Goal: Transaction & Acquisition: Purchase product/service

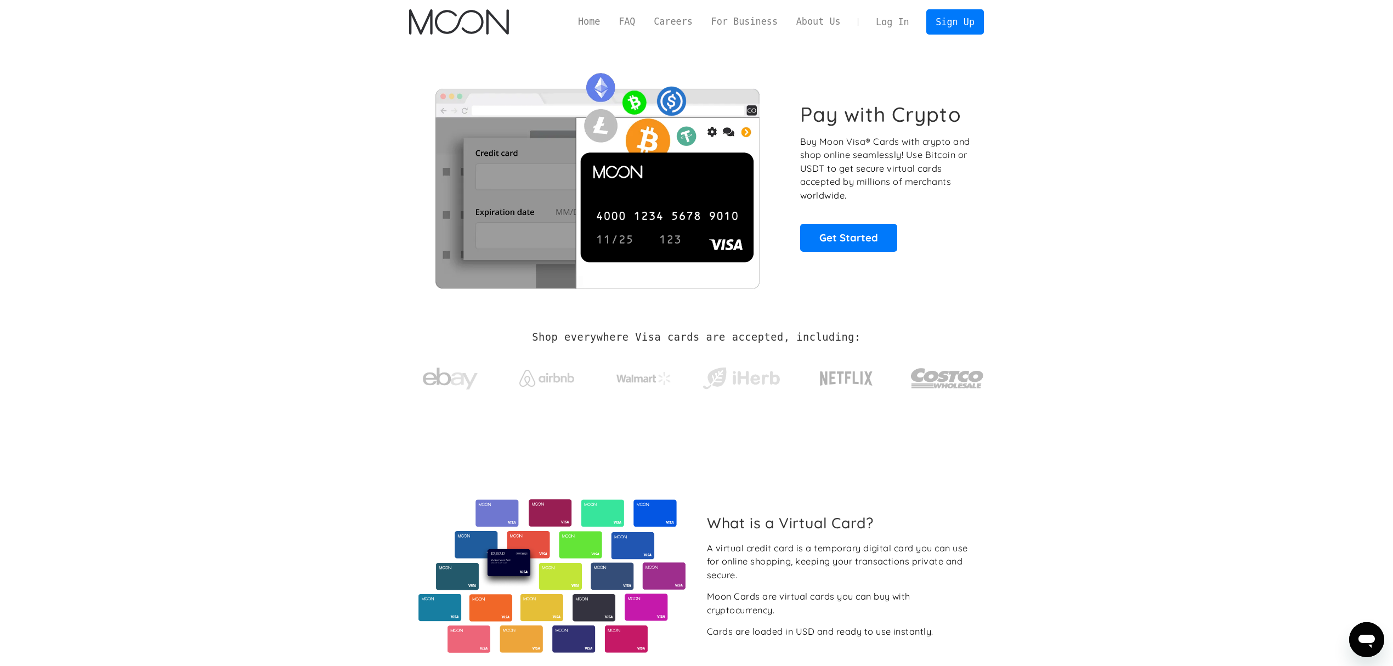
click at [900, 22] on link "Log In" at bounding box center [892, 22] width 52 height 24
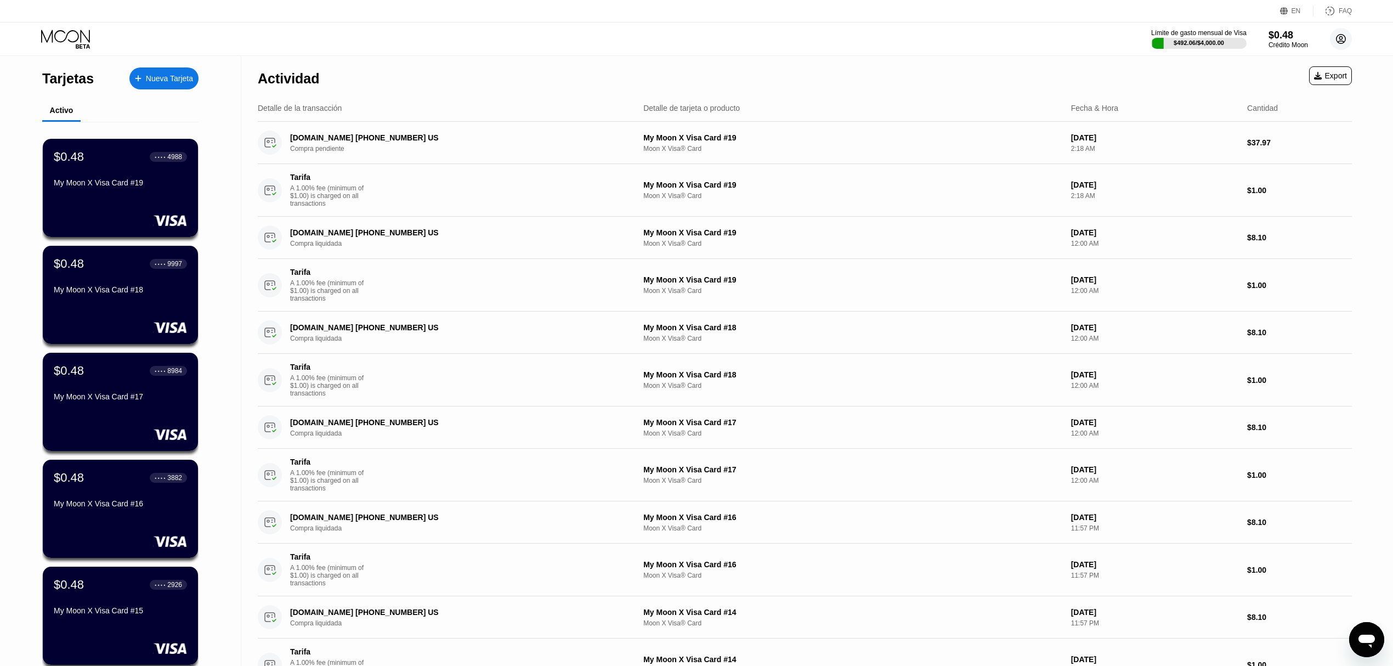
click at [1347, 42] on circle at bounding box center [1341, 39] width 22 height 22
click at [1341, 41] on icon at bounding box center [1341, 39] width 6 height 6
click at [1200, 39] on div "$492.06 / $4,000.00" at bounding box center [1199, 42] width 52 height 7
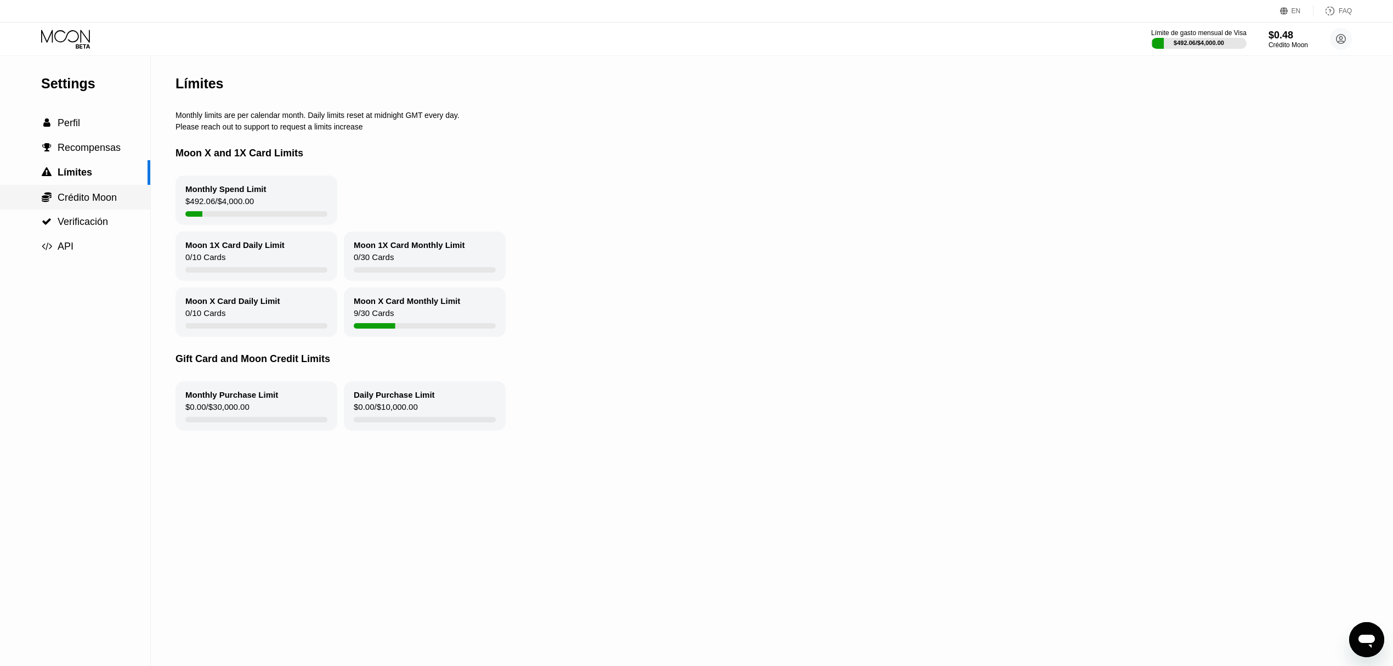
click at [86, 203] on span "Crédito Moon" at bounding box center [87, 197] width 59 height 11
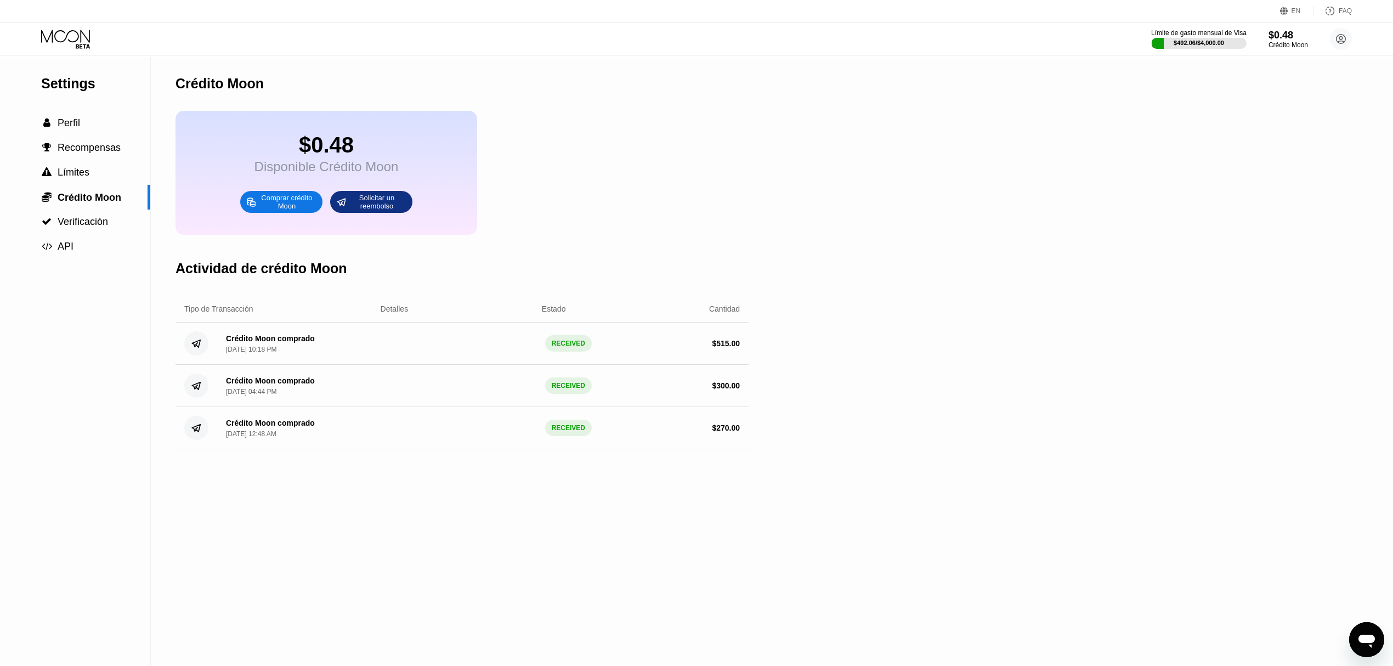
click at [292, 211] on div "Comprar crédito Moon" at bounding box center [287, 202] width 60 height 18
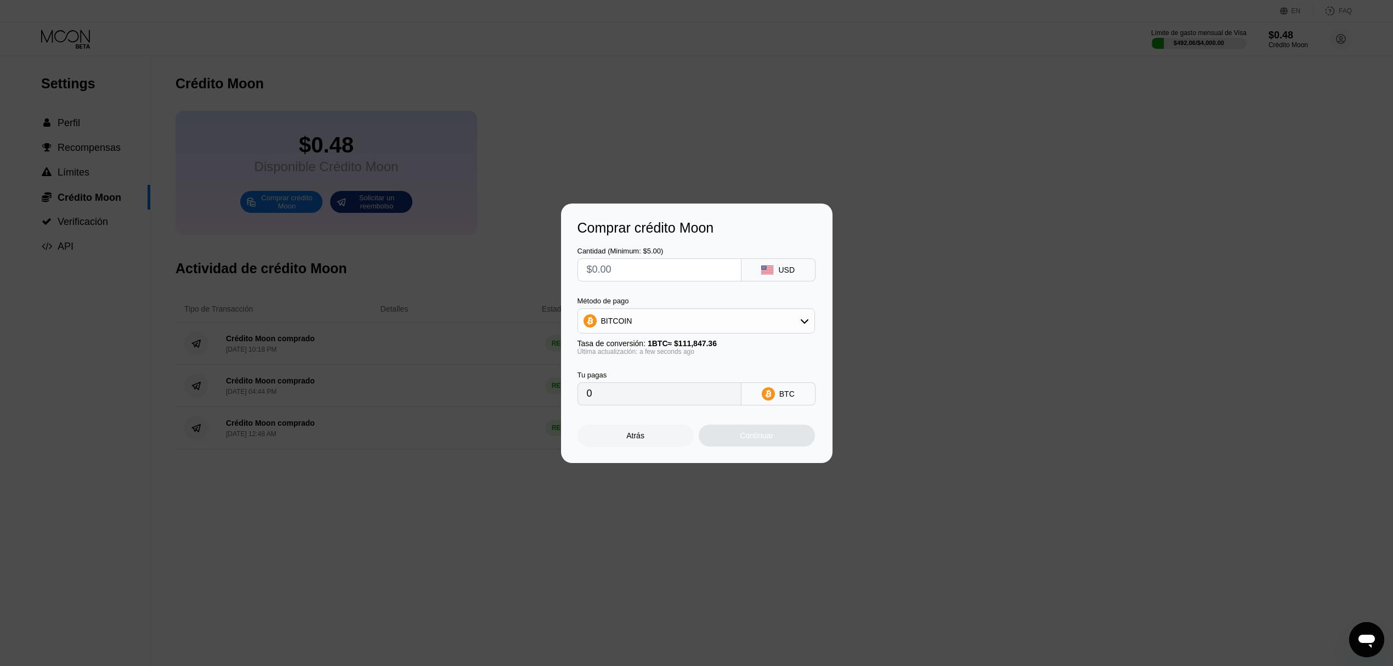
click at [689, 271] on input "text" at bounding box center [659, 270] width 145 height 22
click at [663, 338] on div "Método de pago BITCOIN Tasa de conversión: 1 BTC ≈ $111,847.36 Última actualiza…" at bounding box center [695, 326] width 237 height 59
click at [666, 328] on div "BITCOIN" at bounding box center [696, 321] width 236 height 22
click at [632, 373] on span "USDT on TRON" at bounding box center [631, 375] width 55 height 9
type input "0.00"
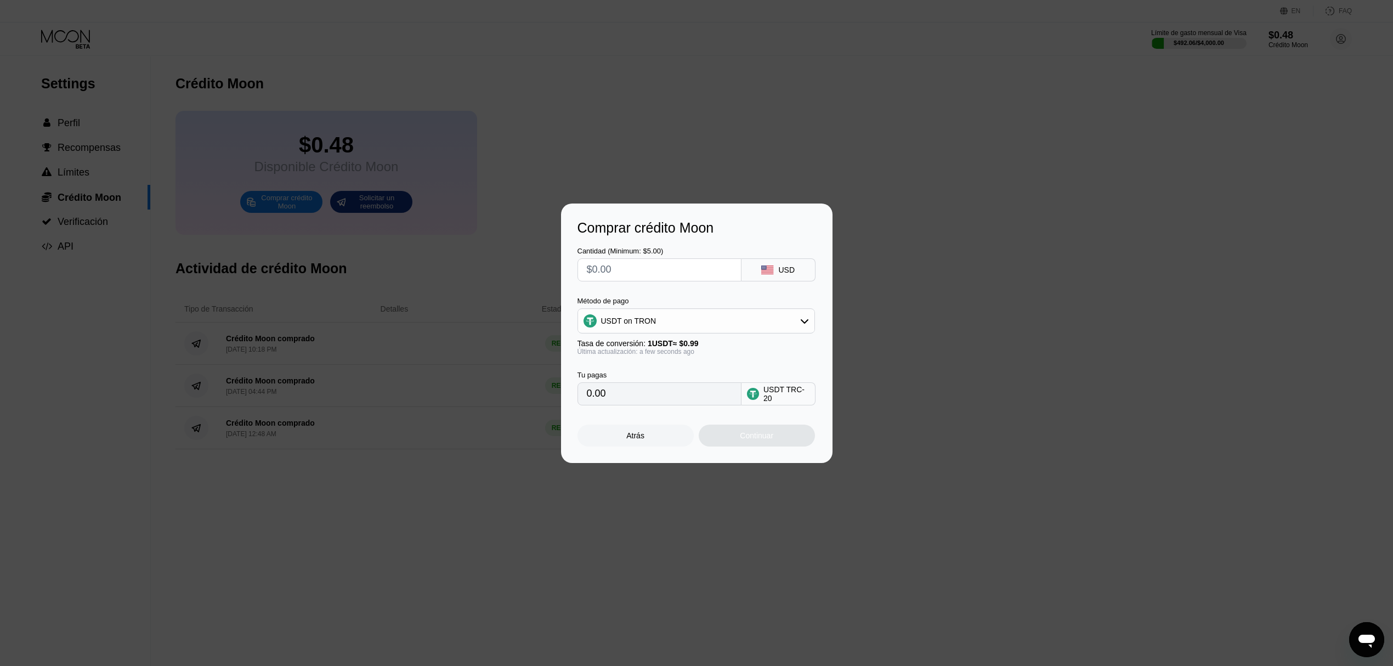
click at [665, 274] on input "text" at bounding box center [659, 270] width 145 height 22
type input "$7"
type input "7.07"
type input "$73"
type input "73.74"
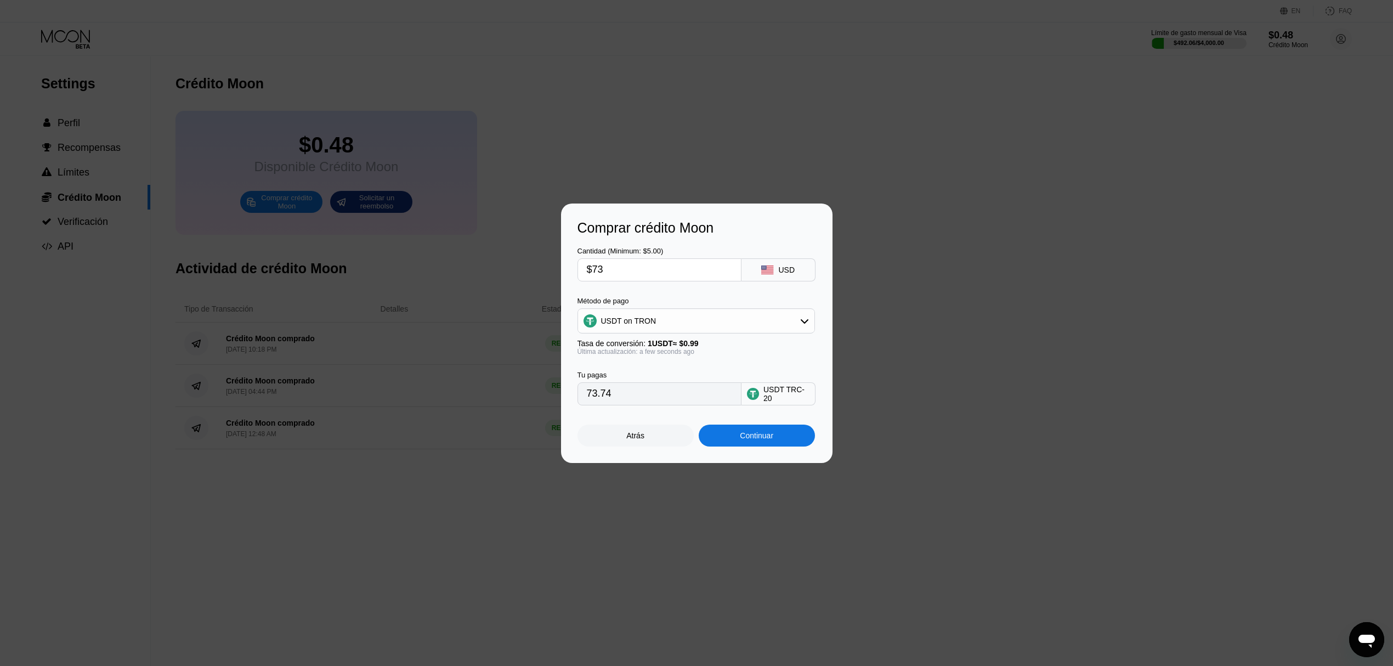
type input "$738"
type input "745.45"
type input "$738"
click at [905, 240] on div "Comprar crédito Moon Cantidad (Minimum: $5.00) $738 USD Método de pago USDT on …" at bounding box center [696, 332] width 1393 height 259
click at [639, 440] on div "Atrás" at bounding box center [635, 435] width 18 height 9
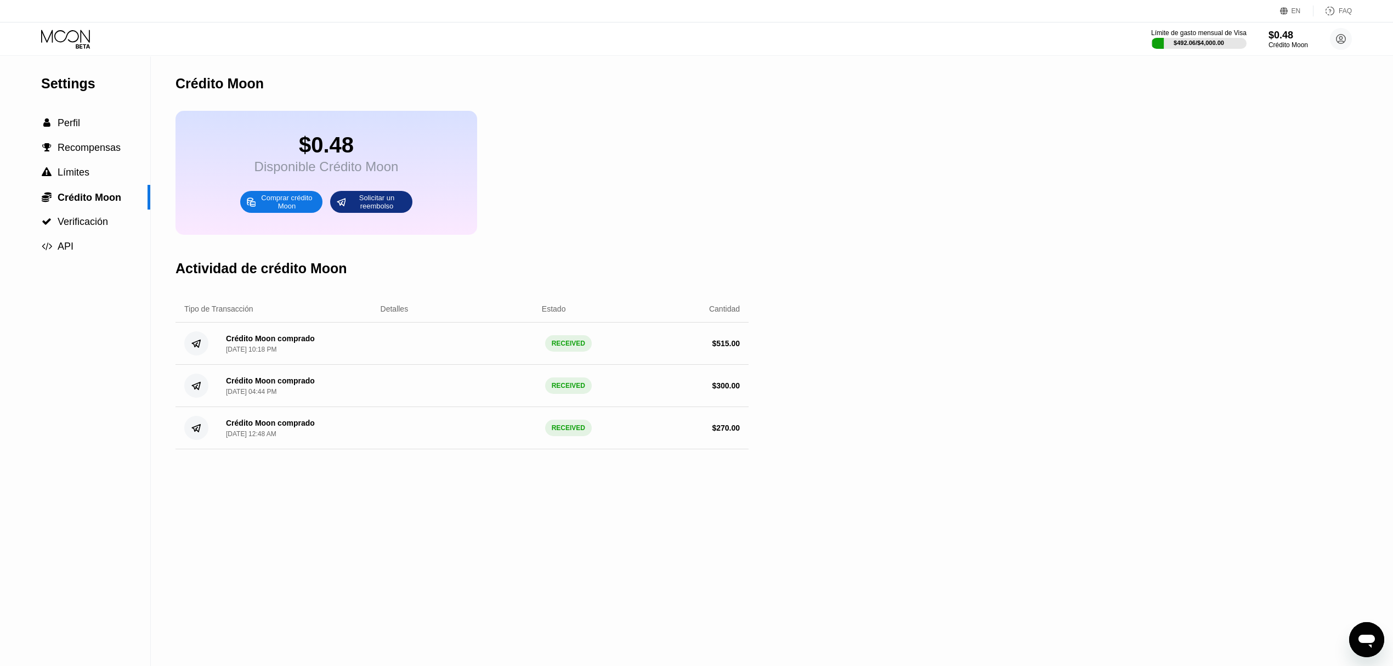
click at [67, 95] on div "Settings  Perfil  Recompensas  Límites  Crédito Moon  Verificación  API" at bounding box center [75, 157] width 150 height 202
click at [71, 87] on div "Settings" at bounding box center [95, 84] width 109 height 16
click at [58, 25] on div "Límite de gasto mensual de Visa $492.06 / $4,000.00 $0.48 Crédito Moon canmaria…" at bounding box center [696, 38] width 1393 height 33
click at [58, 33] on icon at bounding box center [66, 39] width 51 height 19
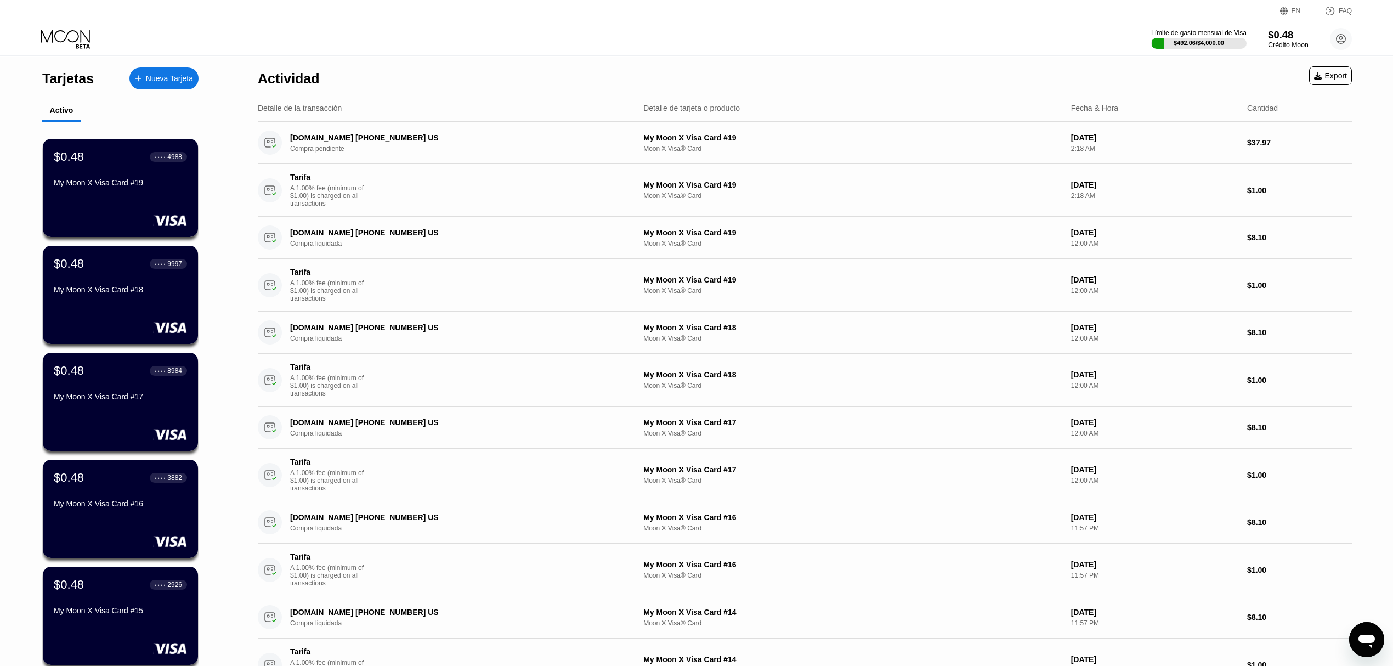
click at [1286, 39] on div "$0.48" at bounding box center [1288, 35] width 40 height 12
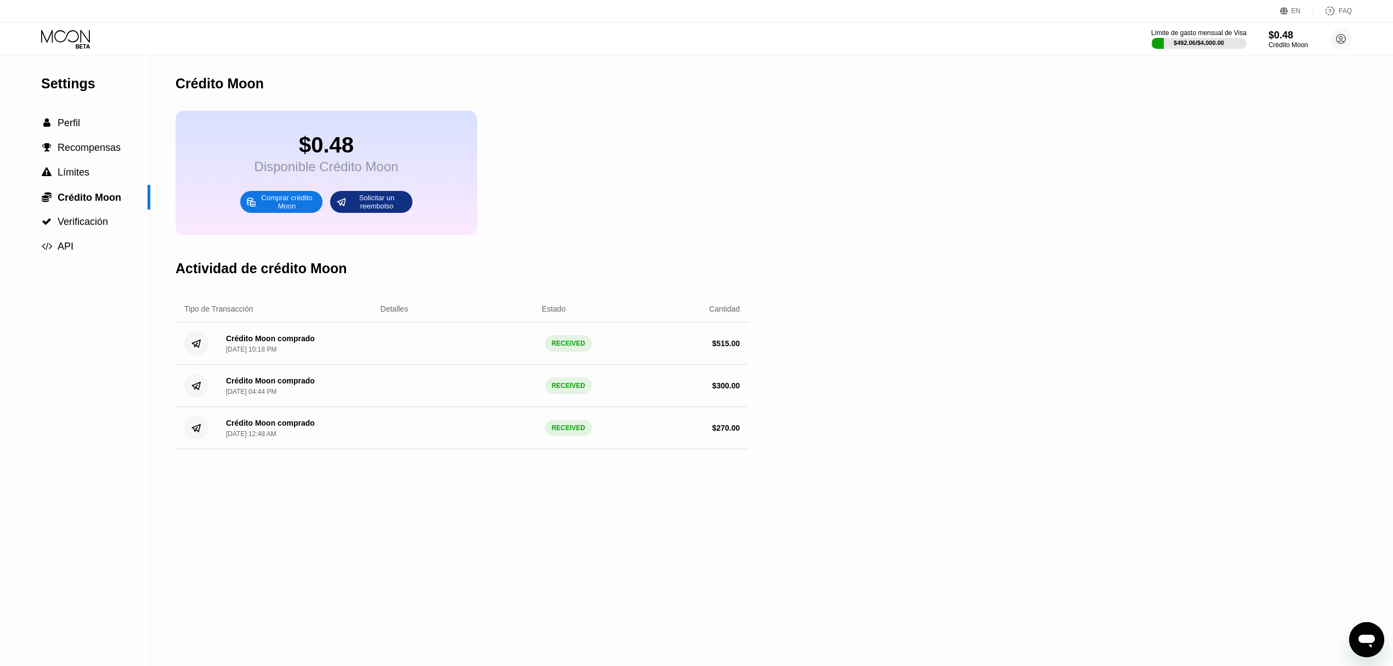
click at [286, 211] on div "Comprar crédito Moon" at bounding box center [287, 202] width 60 height 18
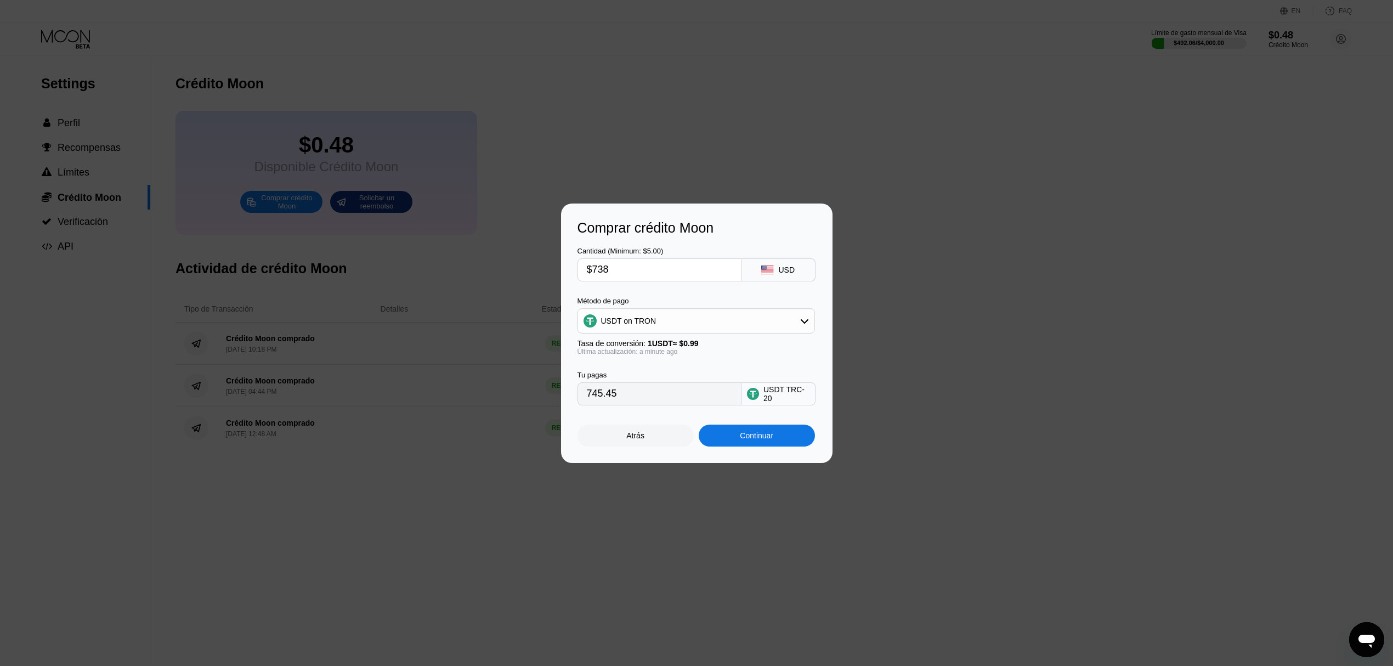
drag, startPoint x: 637, startPoint y: 268, endPoint x: 574, endPoint y: 273, distance: 63.3
click at [574, 273] on div "Comprar crédito Moon Cantidad (Minimum: $5.00) $738 USD Método de pago USDT on …" at bounding box center [696, 332] width 271 height 259
type input "$7"
type input "7.07"
type input "$73"
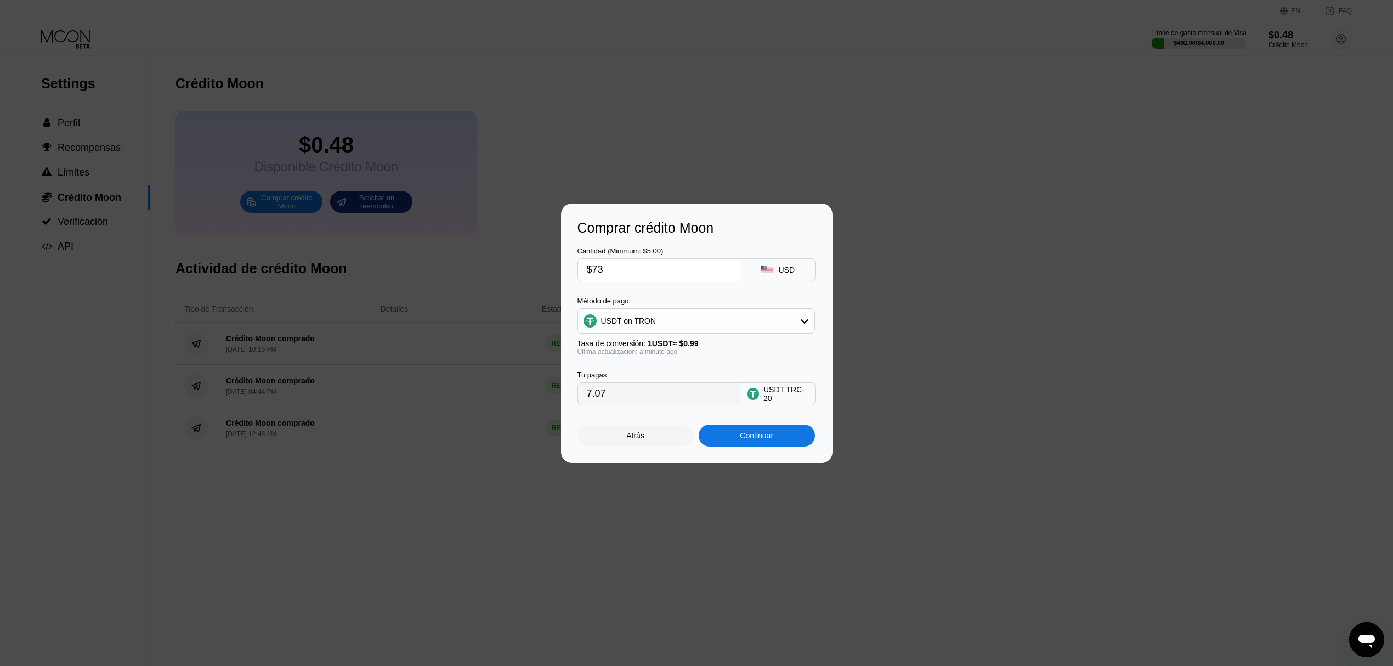
type input "73.74"
type input "$738"
type input "745.45"
type input "$73"
type input "73.74"
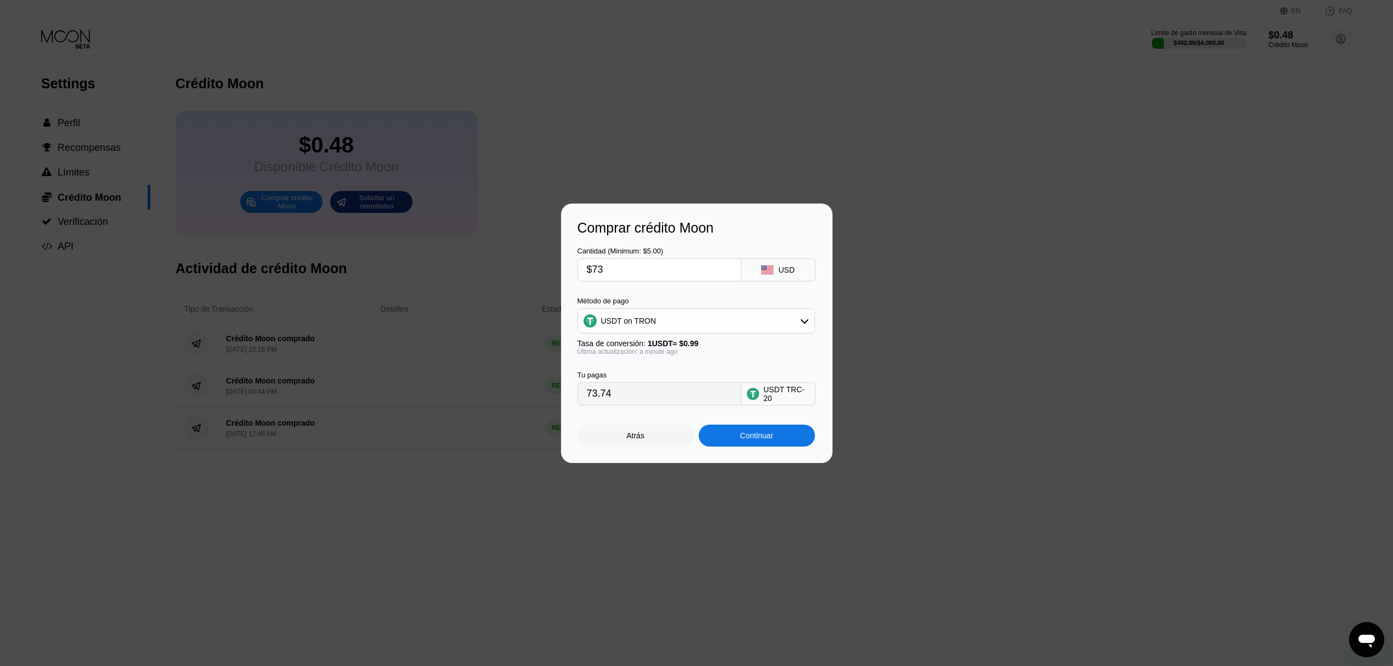
type input "$7"
type input "7.07"
type input "0.00"
type input "$7"
type input "7.07"
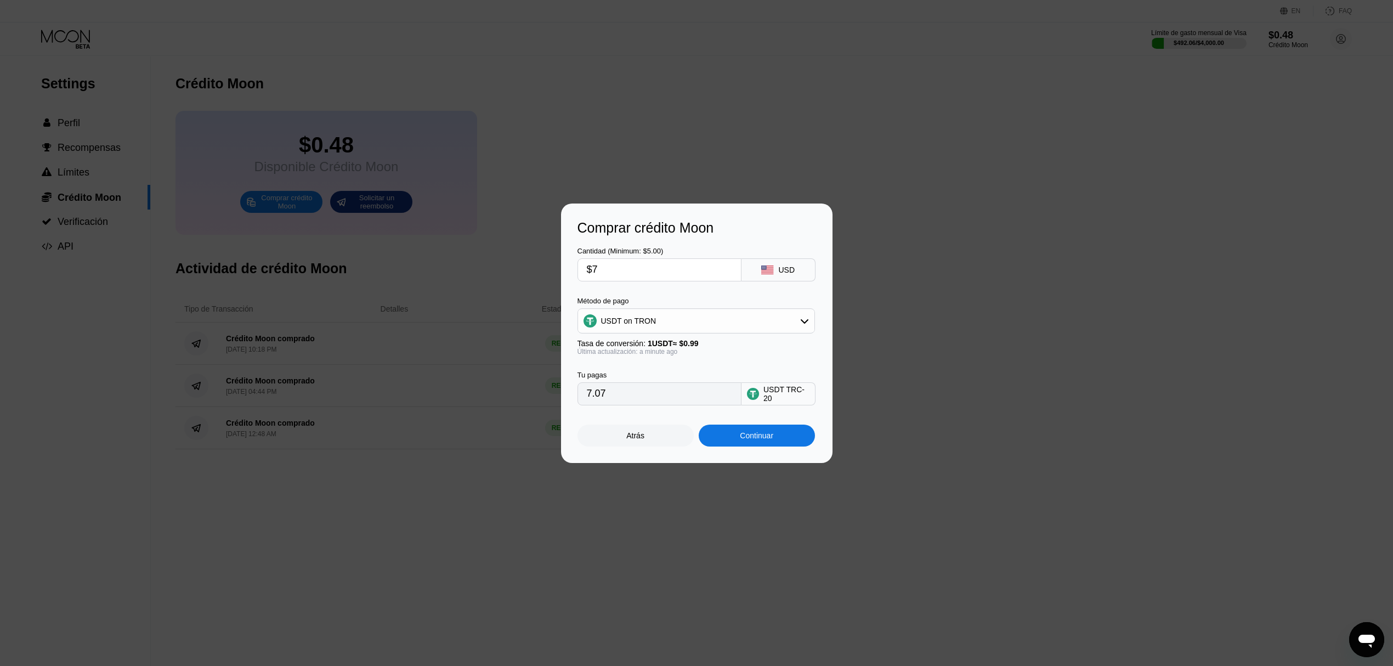
type input "$72"
type input "72.73"
type input "$720"
type input "727.27"
type input "$72"
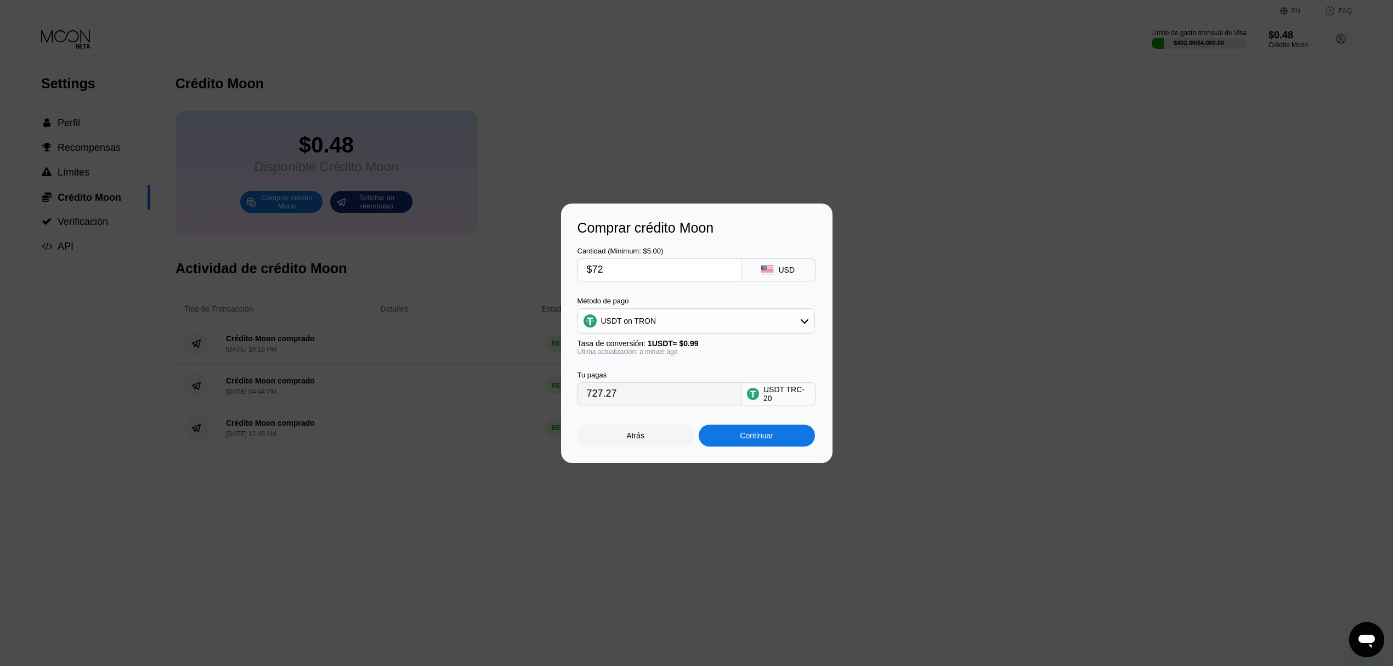
type input "72.73"
type input "$725"
type input "732.32"
type input "$72"
type input "72.73"
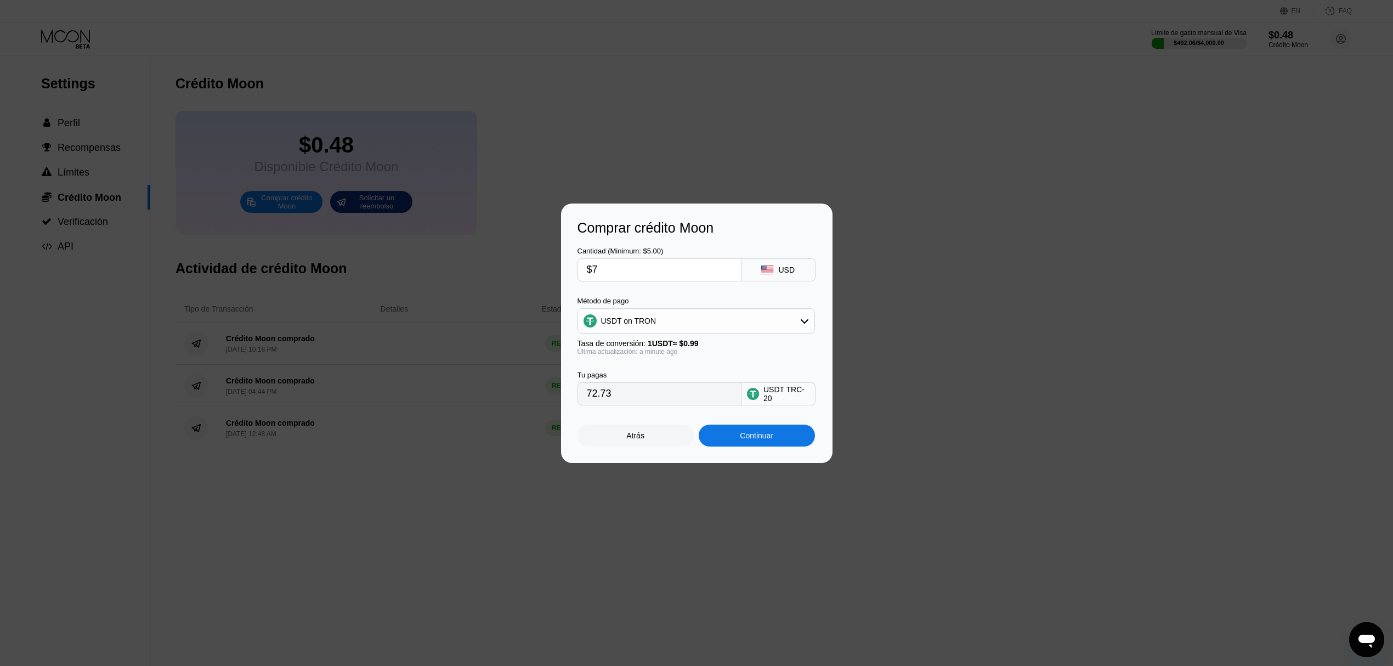
type input "$73"
type input "73.74"
type input "$730"
type input "737.37"
type input "$73"
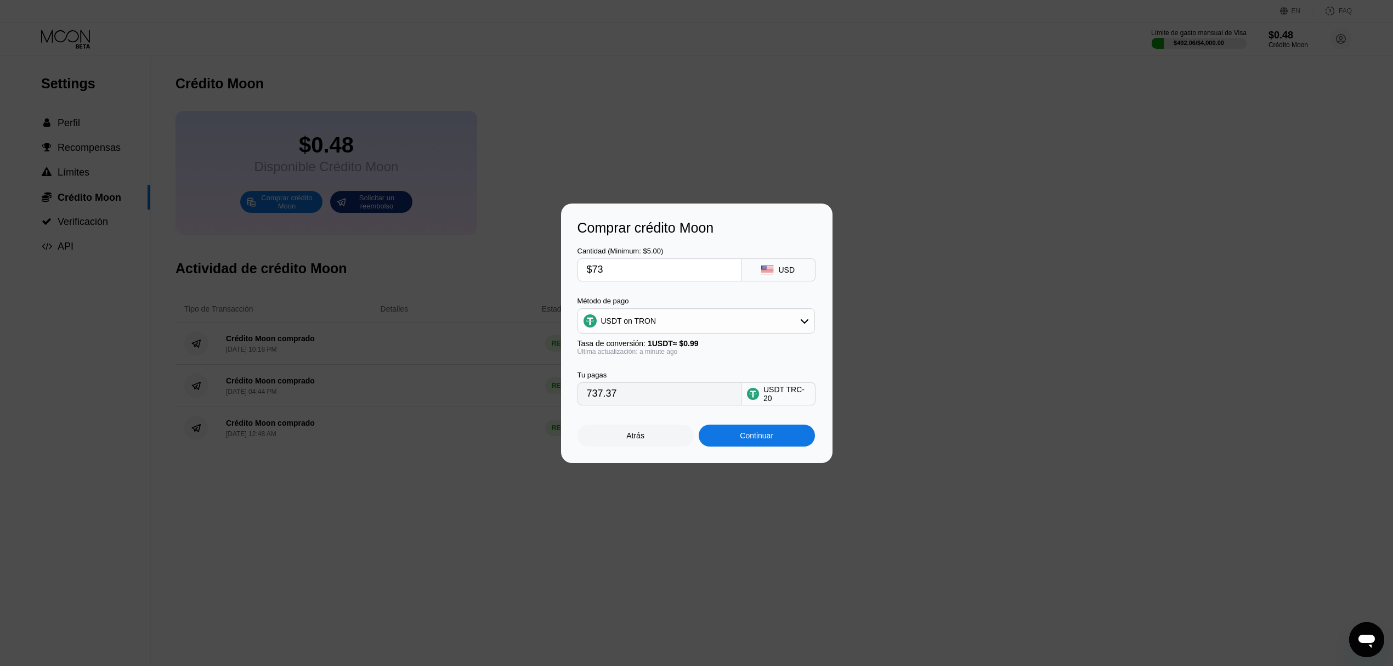
type input "73.74"
type input "$731"
type input "738.38"
type input "$73"
type input "73.74"
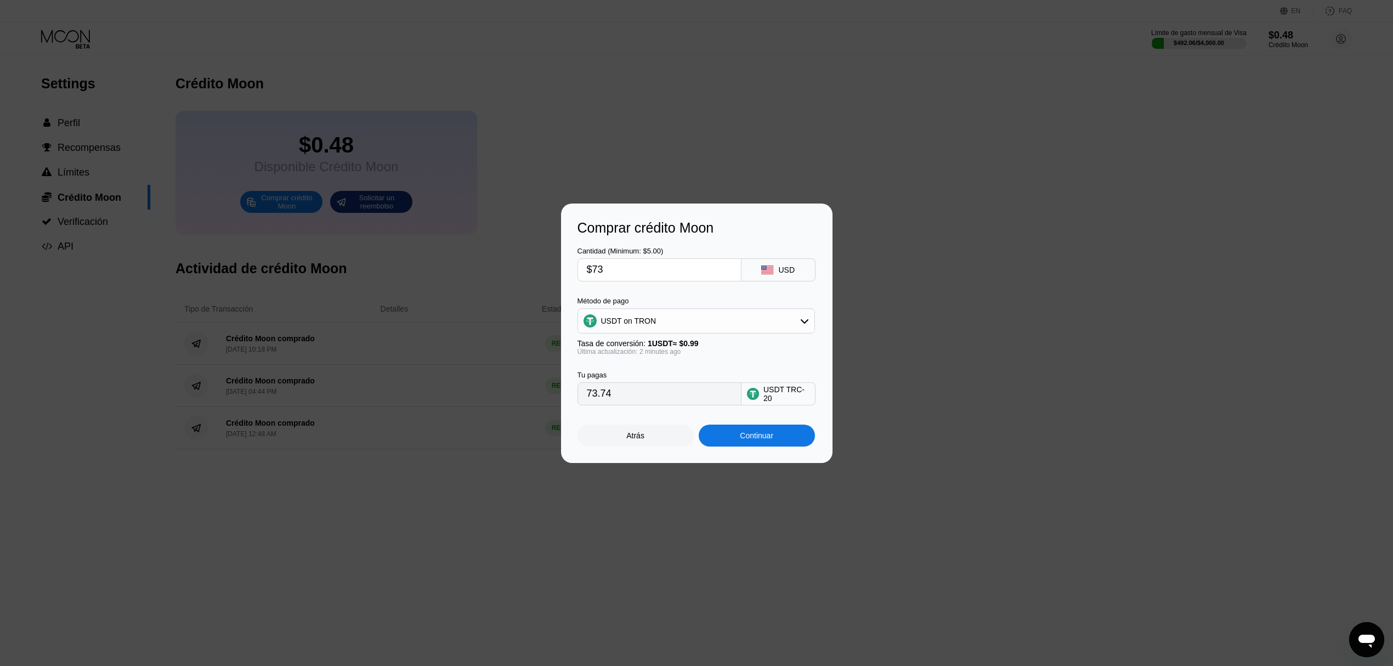
type input "$738"
type input "745.45"
type input "$73"
type input "73.74"
type input "$730"
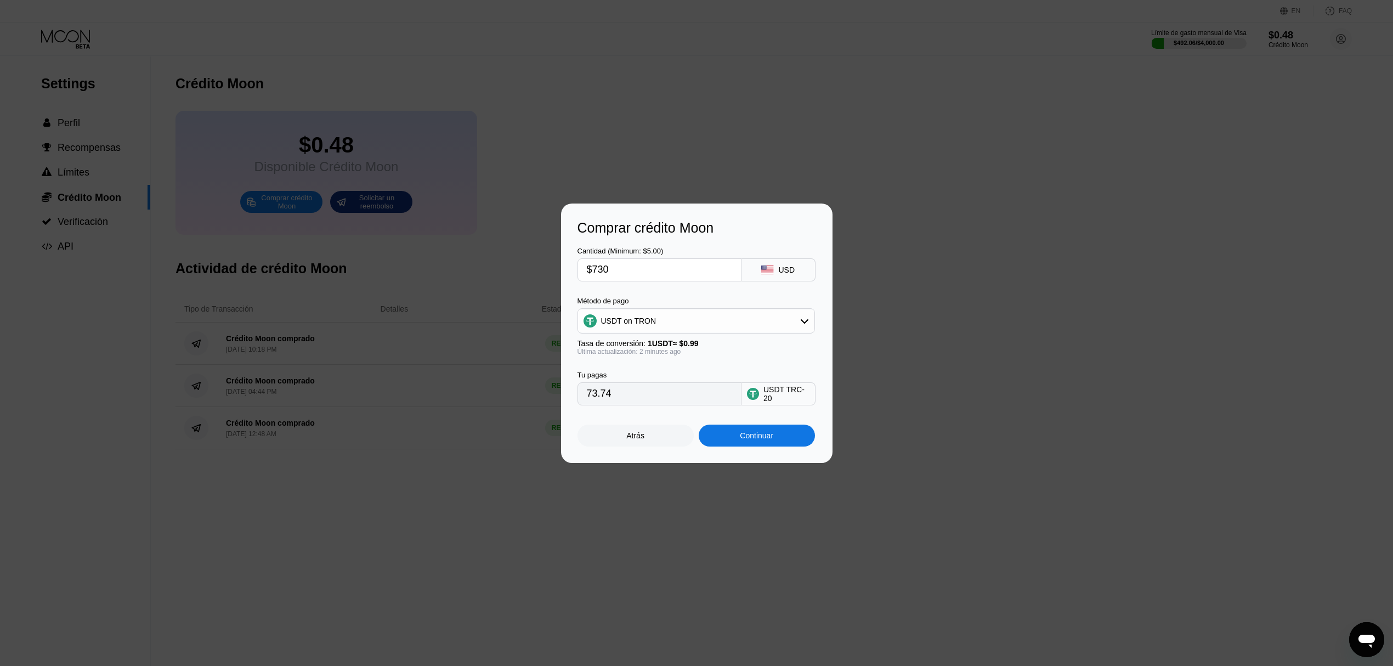
type input "737.37"
type input "$73"
type input "73.74"
type input "$7"
type input "7.07"
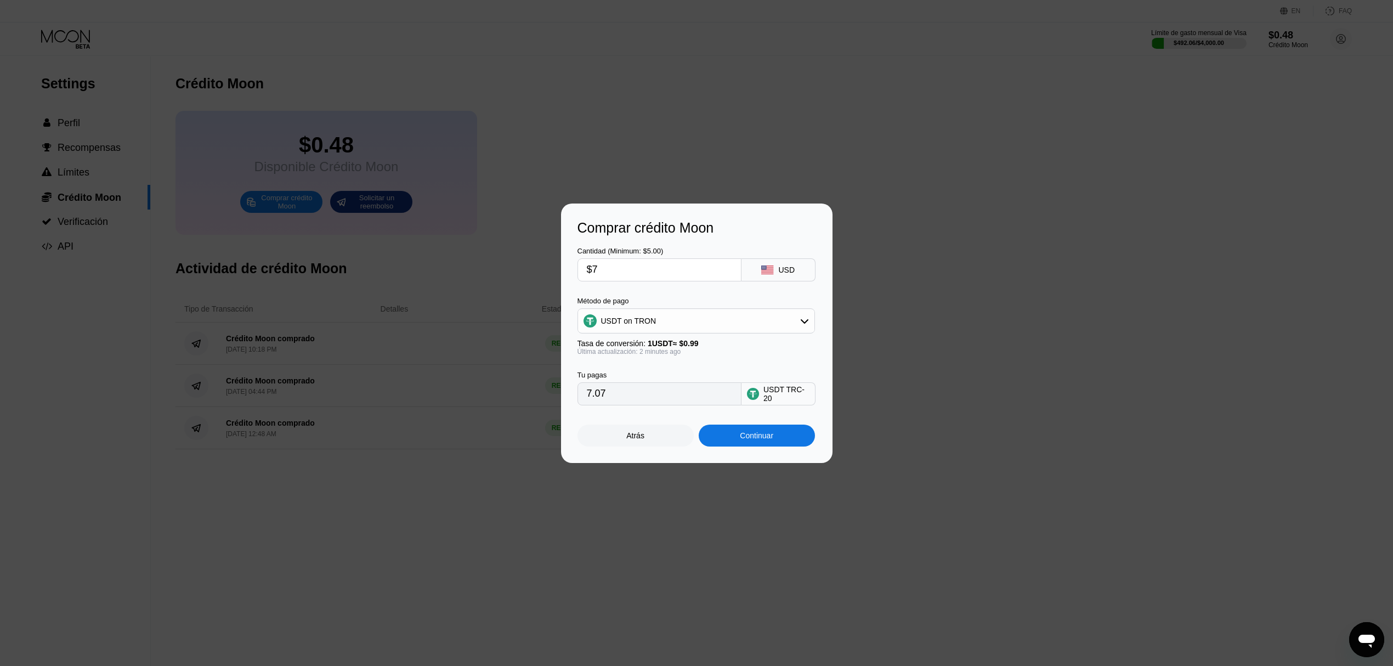
type input "$72"
type input "72.73"
type input "$729"
type input "736.36"
type input "$728"
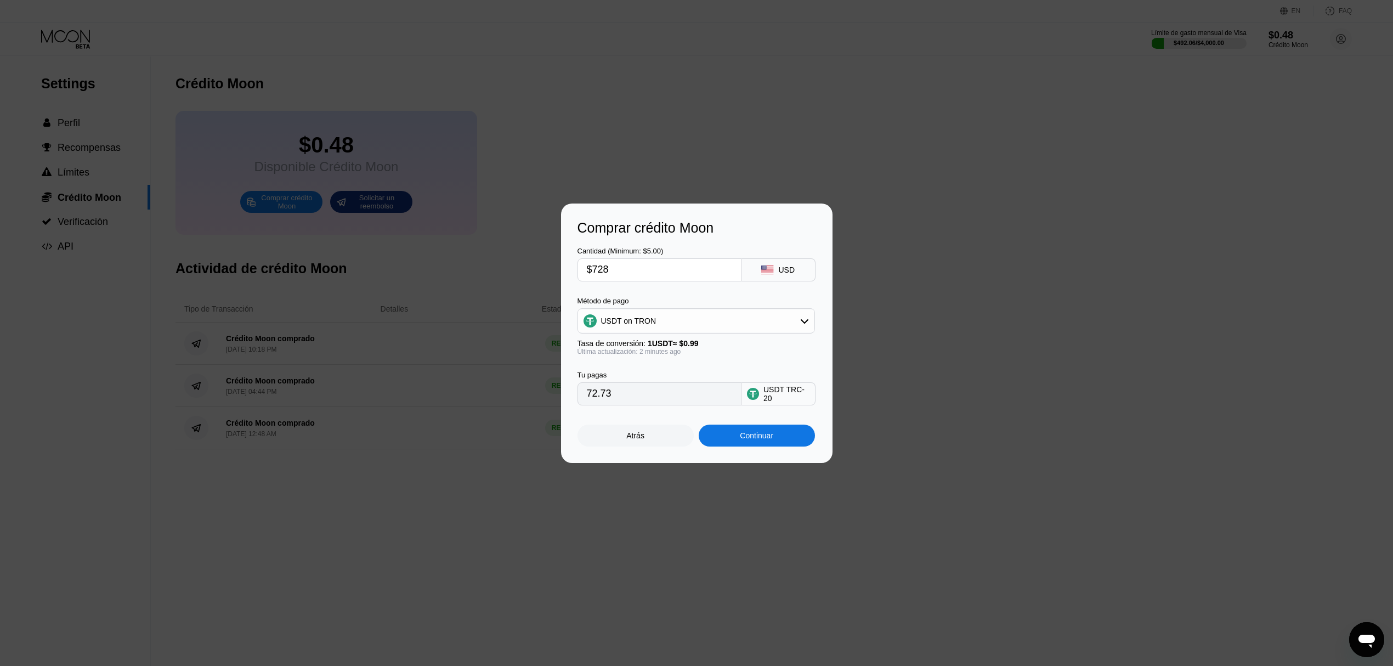
type input "735.35"
type input "$728"
click at [764, 396] on div "USDT TRC-20" at bounding box center [786, 394] width 46 height 18
click at [642, 398] on input "735.35" at bounding box center [659, 394] width 145 height 22
click at [766, 440] on div "Continuar" at bounding box center [756, 435] width 33 height 9
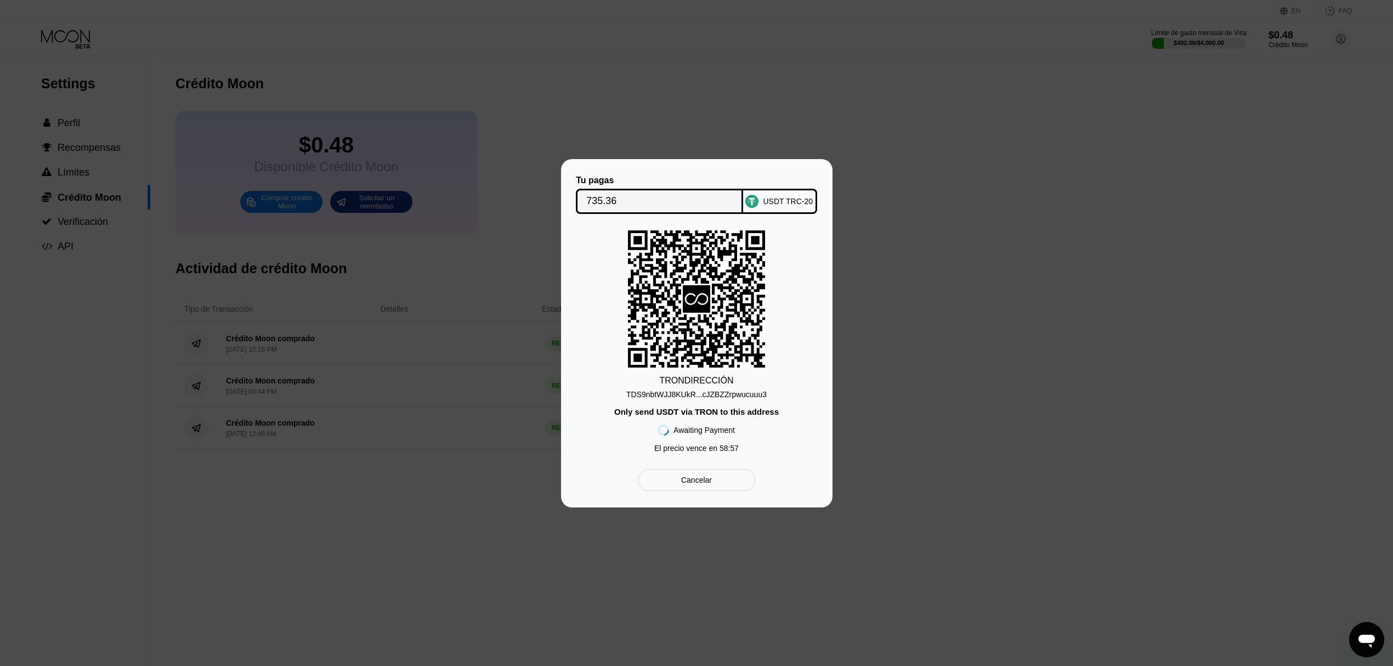
click at [688, 393] on div "TDS9nbtWJJ8KUkR...cJZBZZrpwucuuu3" at bounding box center [696, 394] width 140 height 9
click at [719, 395] on div "TDS9nbtWJJ8KUkR...cJZBZZrpwucuuu3" at bounding box center [696, 394] width 140 height 9
click at [722, 193] on input "735.36" at bounding box center [659, 201] width 146 height 22
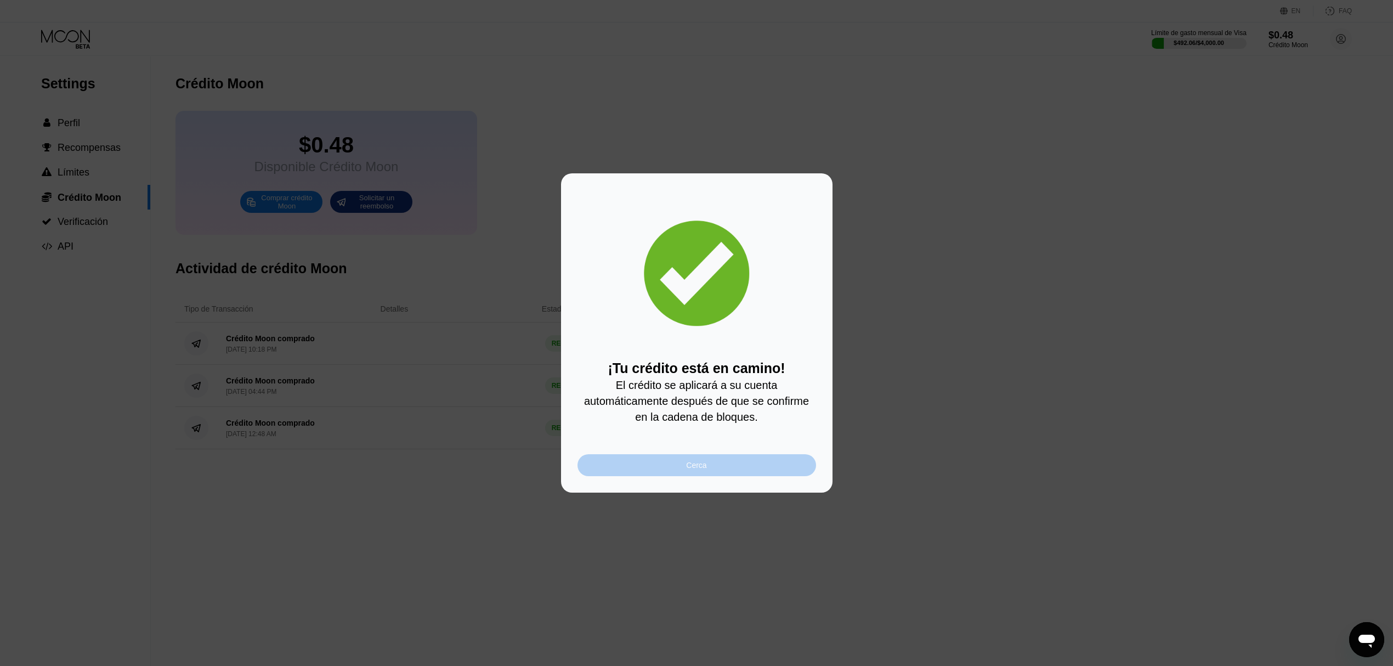
click at [708, 463] on div "Cerca" at bounding box center [696, 465] width 239 height 22
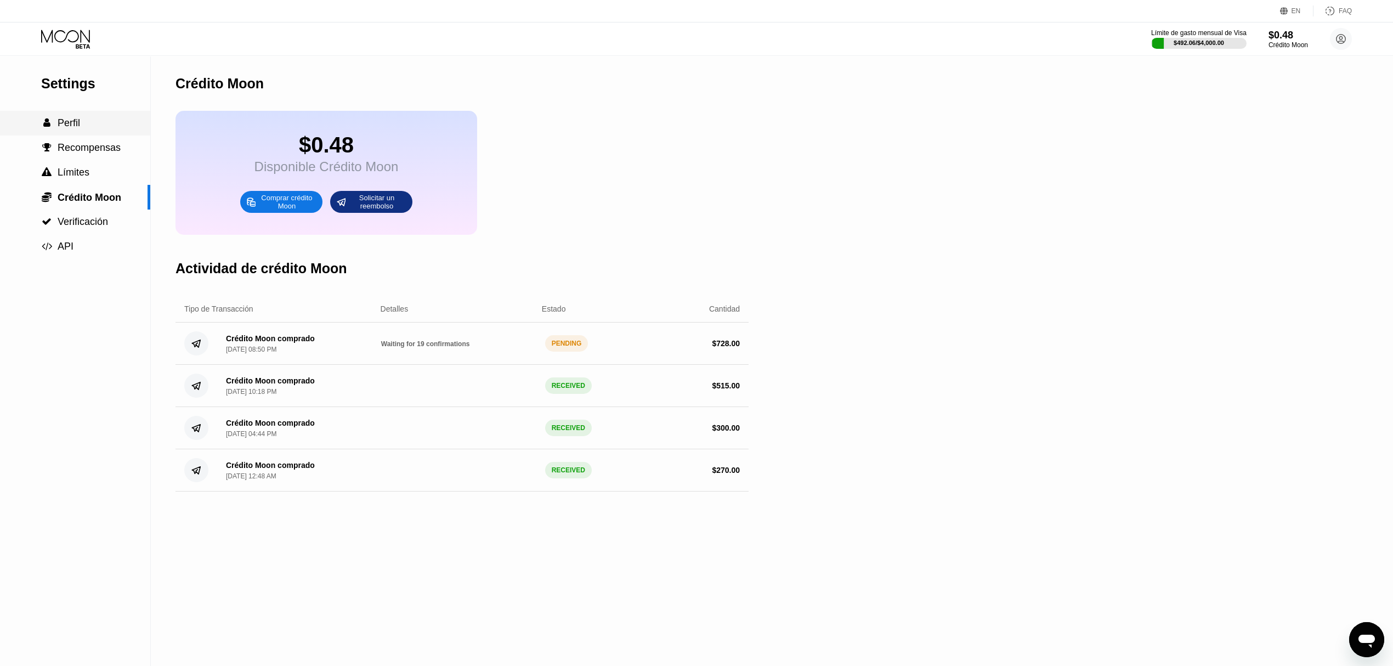
click at [98, 123] on div " Perfil" at bounding box center [75, 123] width 150 height 12
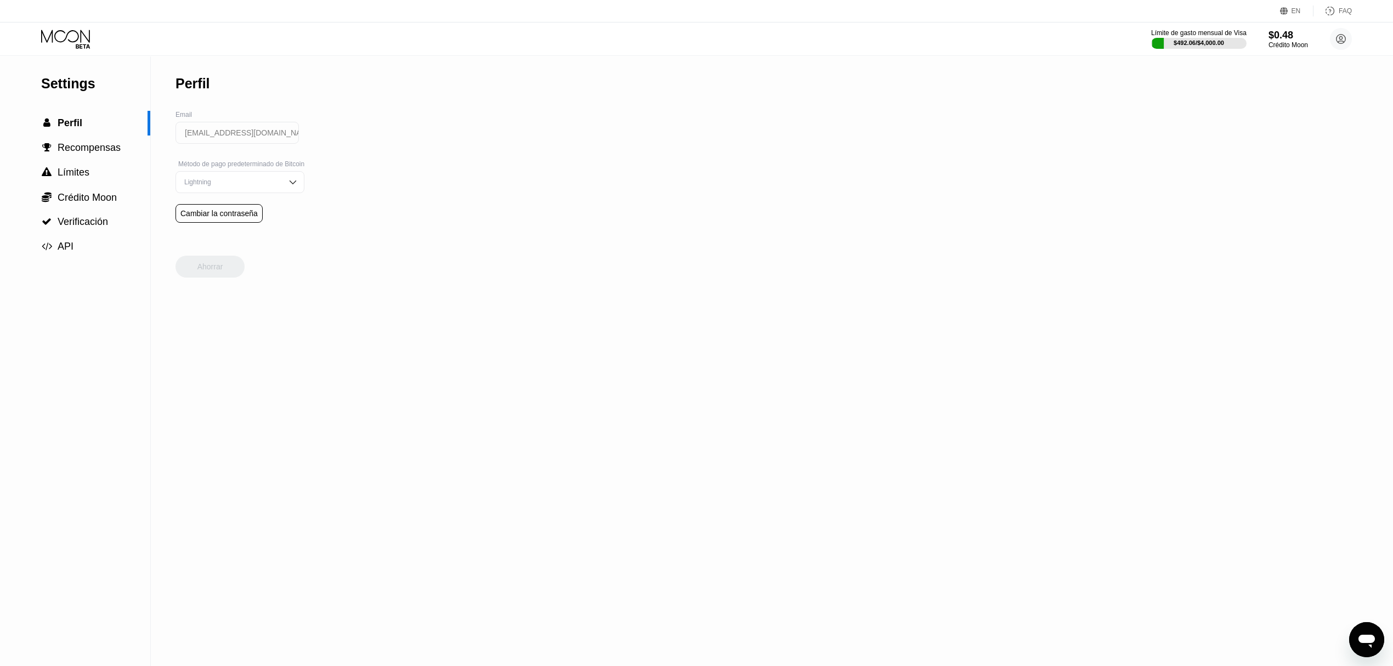
click at [62, 45] on icon at bounding box center [66, 39] width 51 height 19
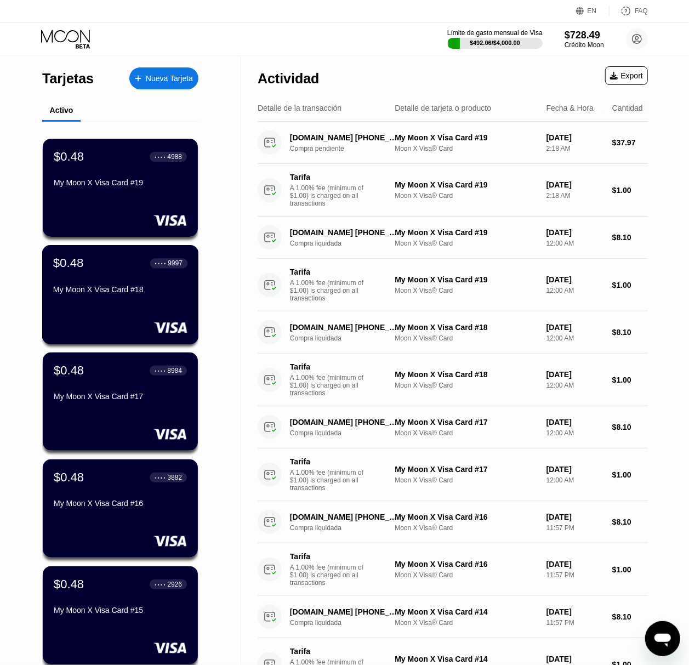
click at [107, 294] on div "My Moon X Visa Card #18" at bounding box center [120, 289] width 134 height 9
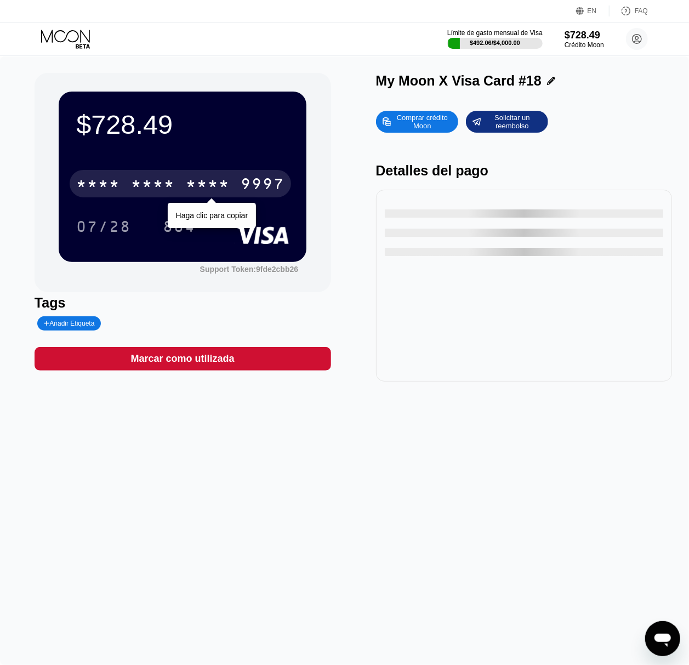
click at [134, 181] on div "* * * *" at bounding box center [153, 186] width 44 height 18
